Goal: Information Seeking & Learning: Learn about a topic

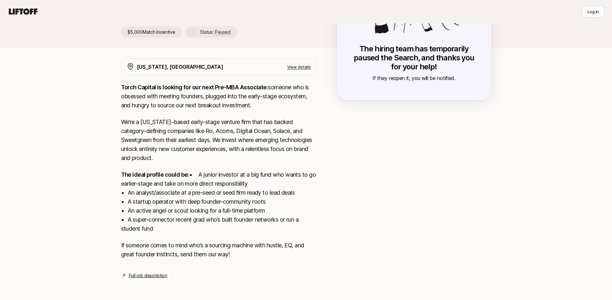
scroll to position [98, 0]
click at [233, 141] on p "We’re a [US_STATE]–based early-stage venture firm that has backed category-defi…" at bounding box center [218, 140] width 195 height 45
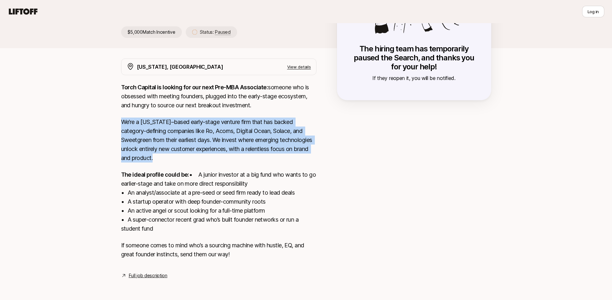
click at [233, 141] on p "We’re a [US_STATE]–based early-stage venture firm that has backed category-defi…" at bounding box center [218, 140] width 195 height 45
click at [233, 140] on p "We’re a [US_STATE]–based early-stage venture firm that has backed category-defi…" at bounding box center [218, 140] width 195 height 45
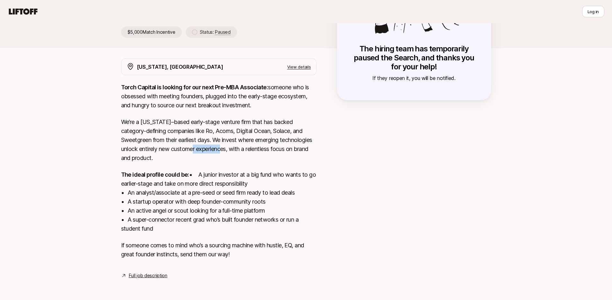
click at [233, 140] on p "We’re a [US_STATE]–based early-stage venture firm that has backed category-defi…" at bounding box center [218, 140] width 195 height 45
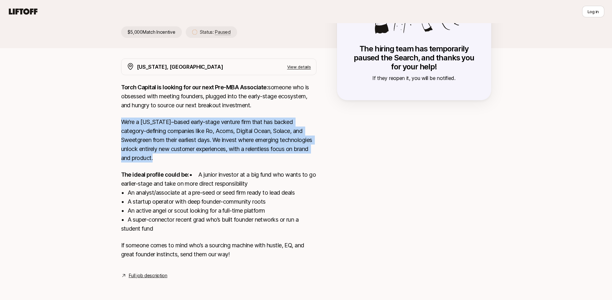
click at [233, 140] on p "We’re a [US_STATE]–based early-stage venture firm that has backed category-defi…" at bounding box center [218, 140] width 195 height 45
click at [232, 138] on p "We’re a [US_STATE]–based early-stage venture firm that has backed category-defi…" at bounding box center [218, 140] width 195 height 45
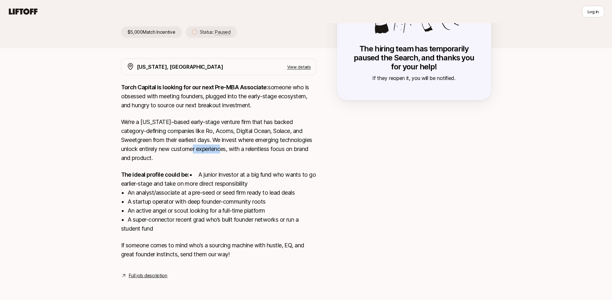
click at [232, 138] on p "We’re a [US_STATE]–based early-stage venture firm that has backed category-defi…" at bounding box center [218, 140] width 195 height 45
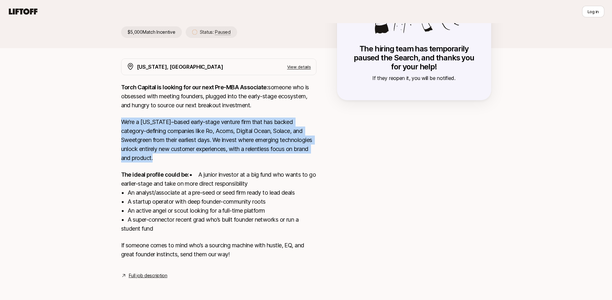
click at [232, 138] on p "We’re a [US_STATE]–based early-stage venture firm that has backed category-defi…" at bounding box center [218, 140] width 195 height 45
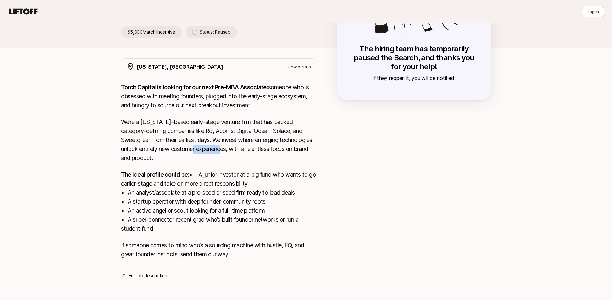
click at [232, 138] on p "We’re a [US_STATE]–based early-stage venture firm that has backed category-defi…" at bounding box center [218, 140] width 195 height 45
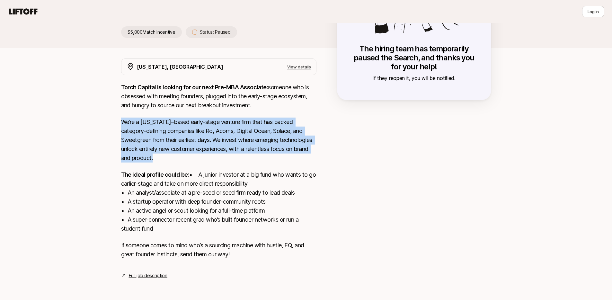
click at [232, 138] on p "We’re a [US_STATE]–based early-stage venture firm that has backed category-defi…" at bounding box center [218, 140] width 195 height 45
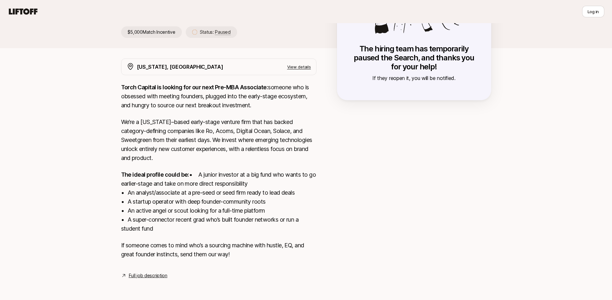
click at [212, 224] on p "The ideal profile could be: • A junior investor at a big fund who wants to go e…" at bounding box center [218, 201] width 195 height 63
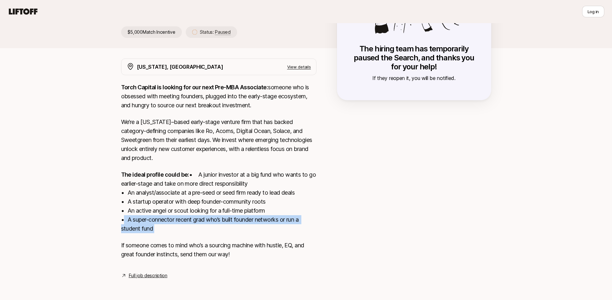
click at [212, 224] on p "The ideal profile could be: • A junior investor at a big fund who wants to go e…" at bounding box center [218, 201] width 195 height 63
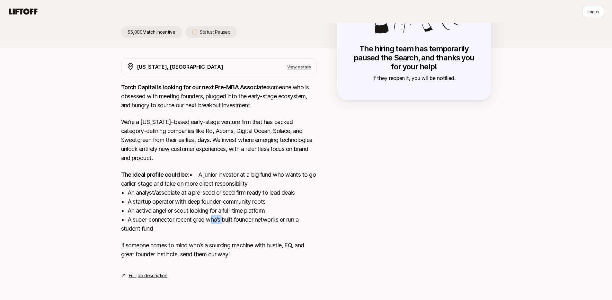
click at [212, 224] on p "The ideal profile could be: • A junior investor at a big fund who wants to go e…" at bounding box center [218, 201] width 195 height 63
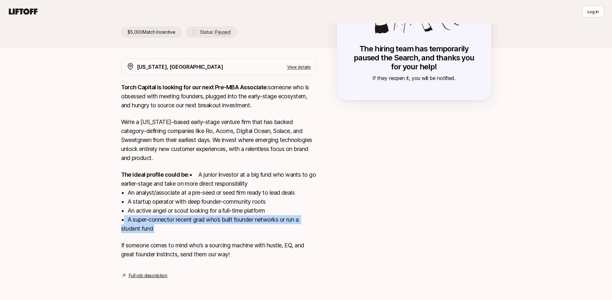
click at [212, 224] on p "The ideal profile could be: • A junior investor at a big fund who wants to go e…" at bounding box center [218, 201] width 195 height 63
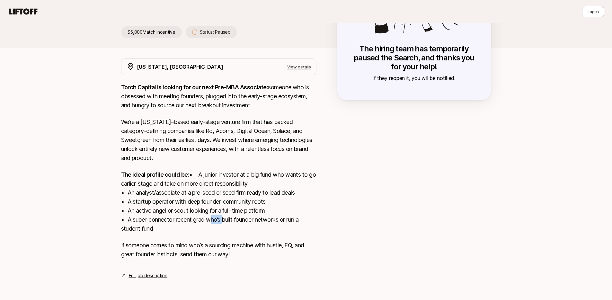
click at [212, 224] on p "The ideal profile could be: • A junior investor at a big fund who wants to go e…" at bounding box center [218, 201] width 195 height 63
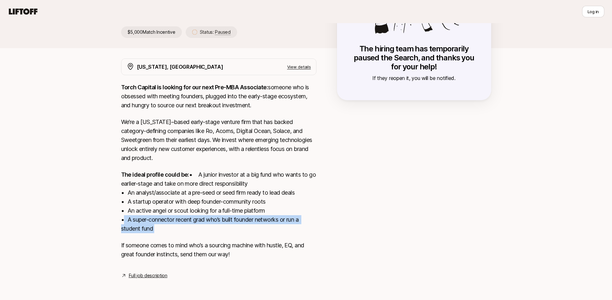
click at [212, 224] on p "The ideal profile could be: • A junior investor at a big fund who wants to go e…" at bounding box center [218, 201] width 195 height 63
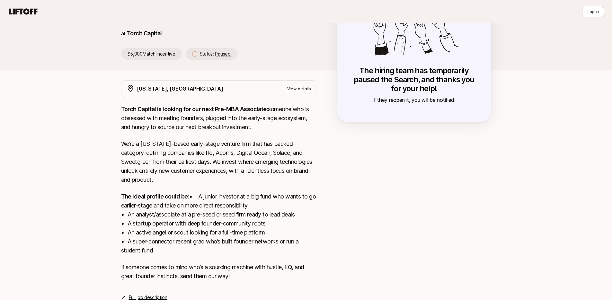
scroll to position [0, 0]
